Goal: Information Seeking & Learning: Learn about a topic

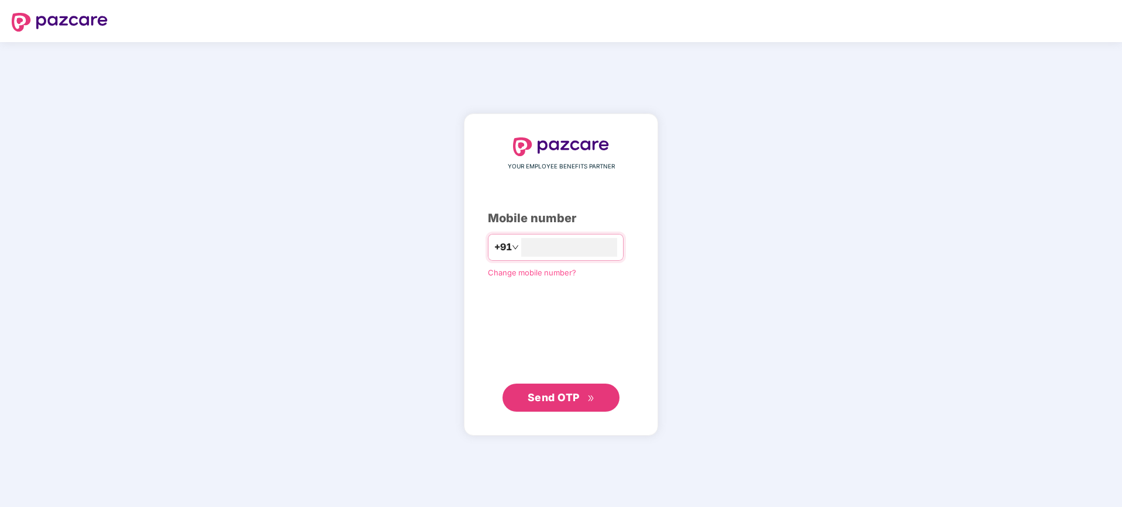
type input "**********"
click at [549, 396] on span "Send OTP" at bounding box center [554, 397] width 52 height 12
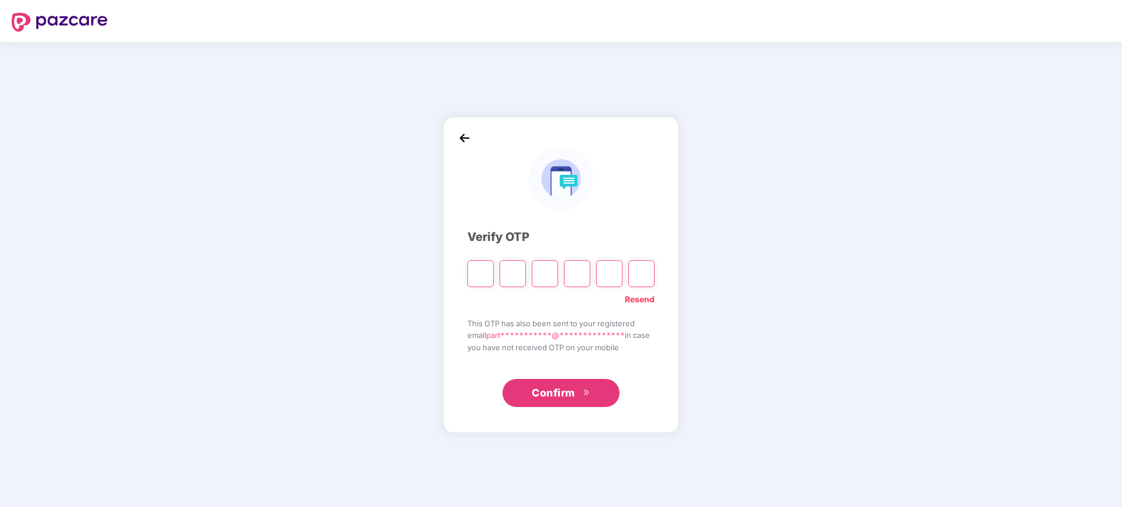
type input "*"
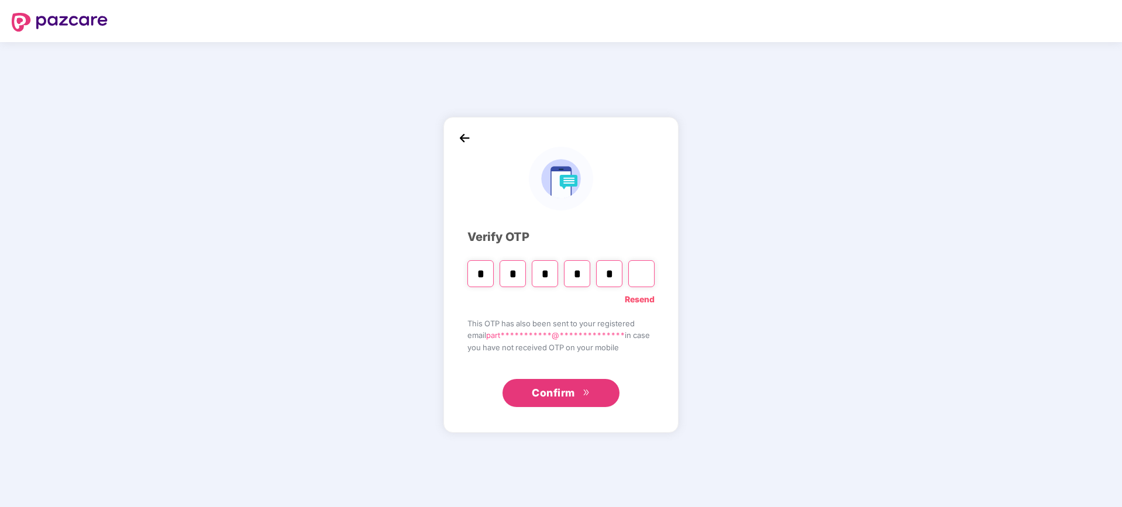
type input "*"
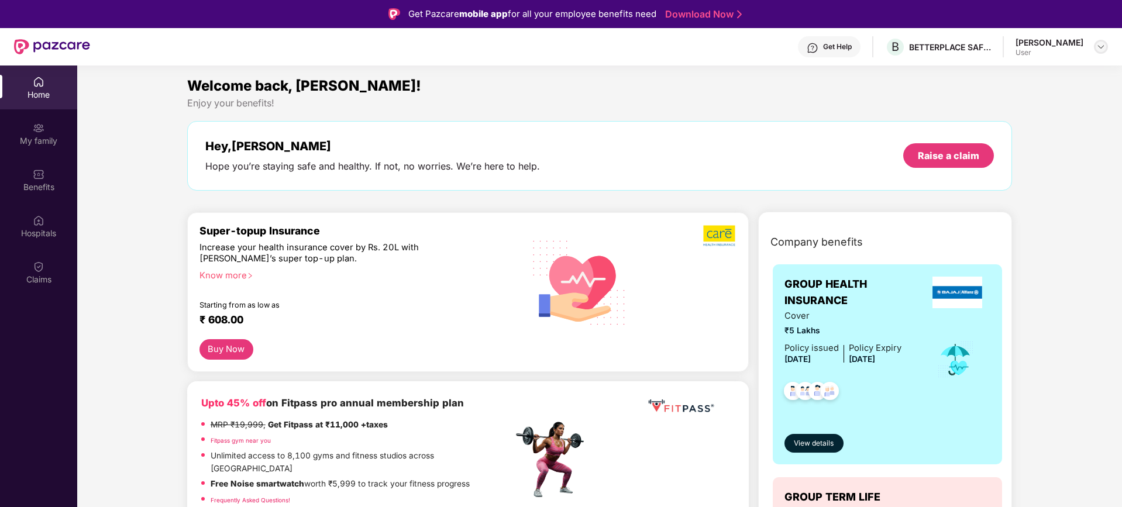
click at [1099, 47] on img at bounding box center [1101, 46] width 9 height 9
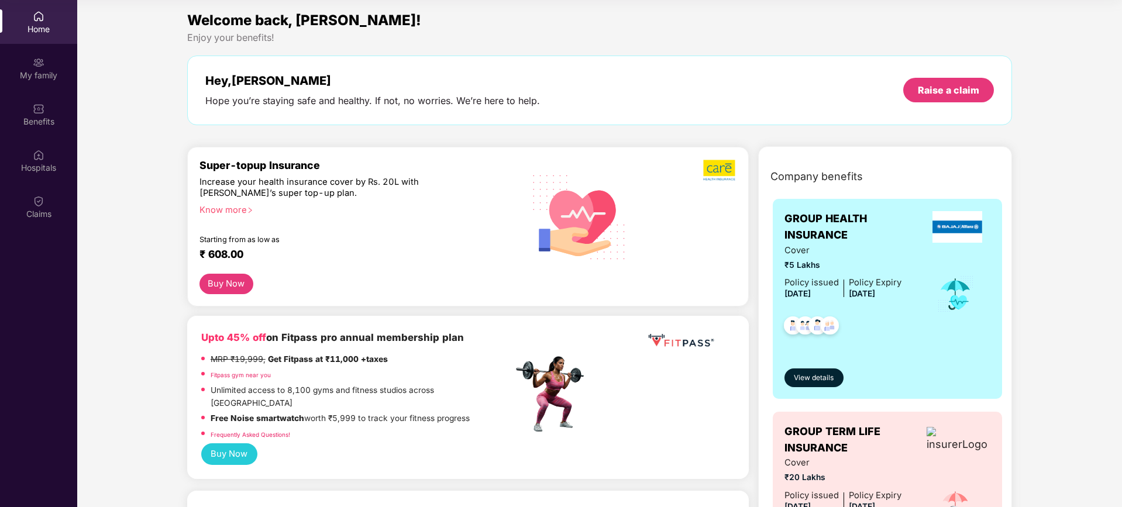
drag, startPoint x: 1112, startPoint y: 264, endPoint x: 1112, endPoint y: 245, distance: 18.7
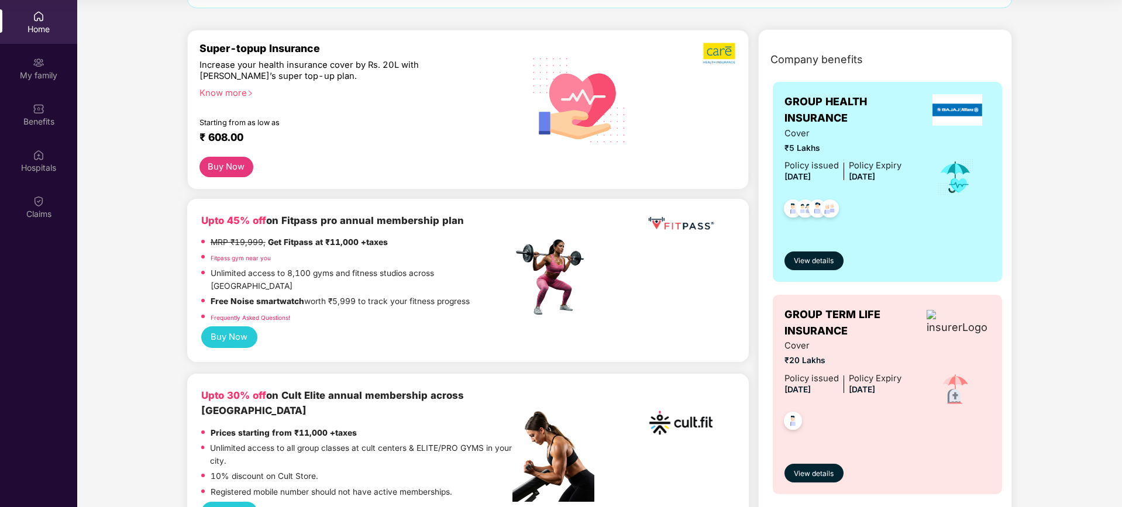
scroll to position [94, 0]
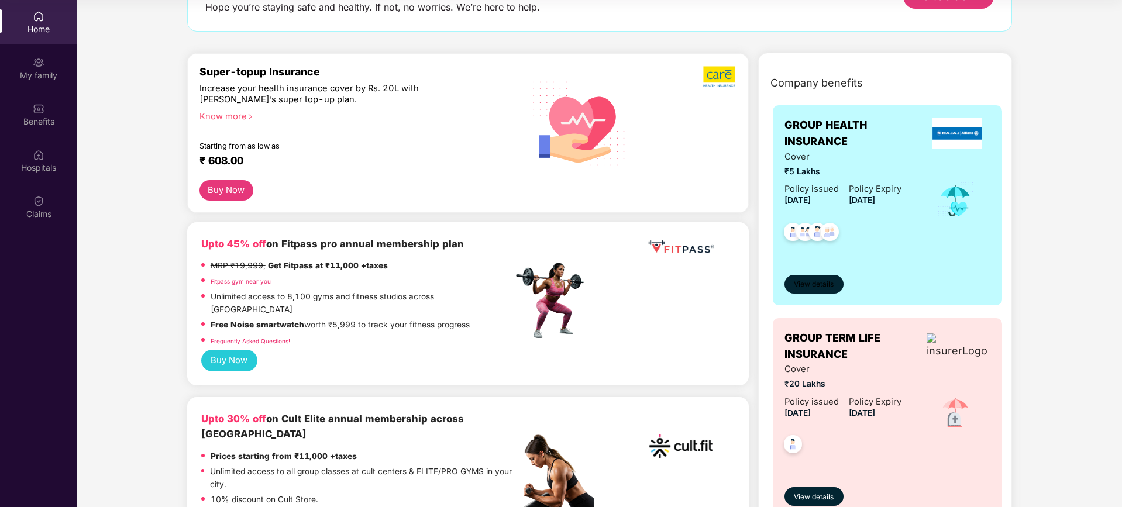
click at [805, 288] on span "View details" at bounding box center [814, 284] width 40 height 11
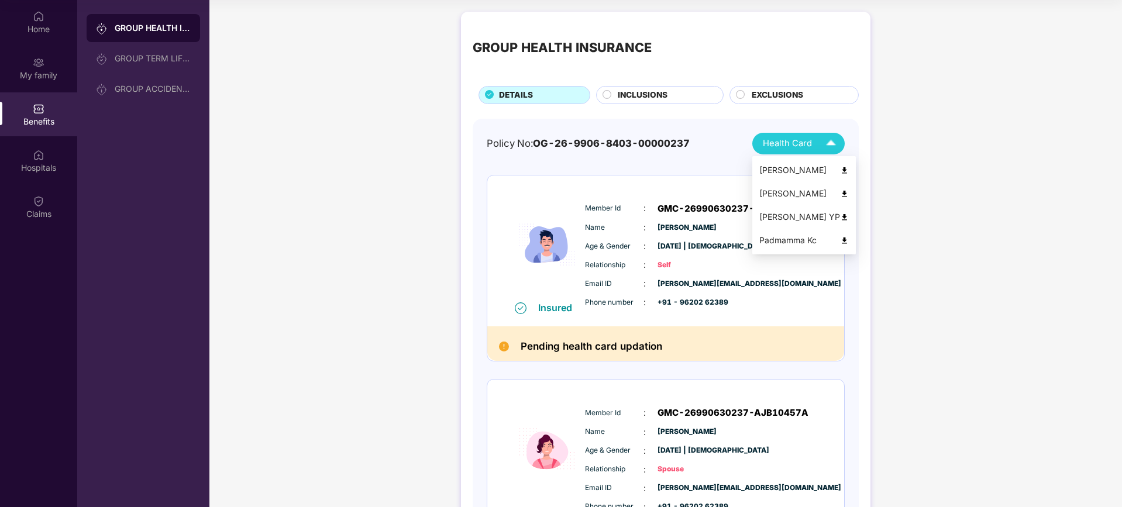
click at [832, 143] on img at bounding box center [831, 143] width 20 height 20
click at [840, 169] on img at bounding box center [844, 170] width 9 height 9
click at [840, 192] on img at bounding box center [844, 194] width 9 height 9
click at [1038, 183] on div "GROUP HEALTH INSURANCE DETAILS INCLUSIONS EXCLUSIONS Policy No: OG-26-9906-8403…" at bounding box center [666, 475] width 913 height 939
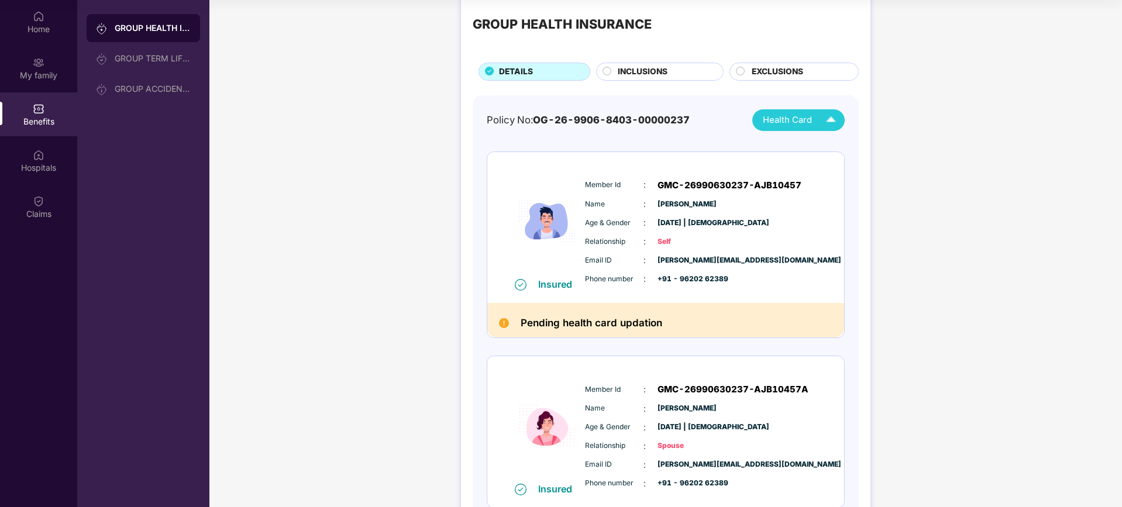
scroll to position [70, 0]
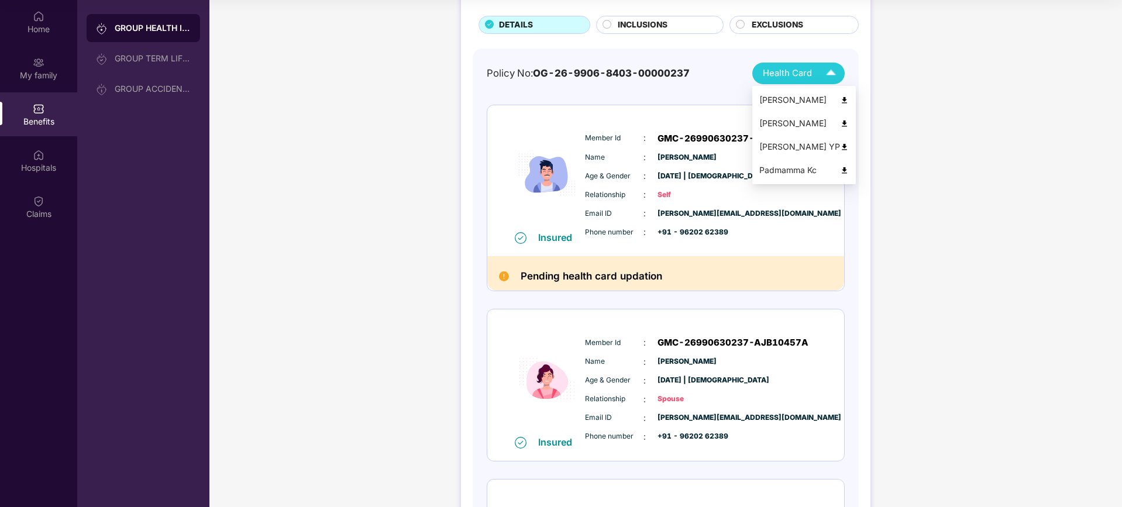
click at [832, 70] on img at bounding box center [831, 73] width 20 height 20
click at [840, 145] on img at bounding box center [844, 147] width 9 height 9
click at [840, 169] on img at bounding box center [844, 170] width 9 height 9
